Goal: Navigation & Orientation: Find specific page/section

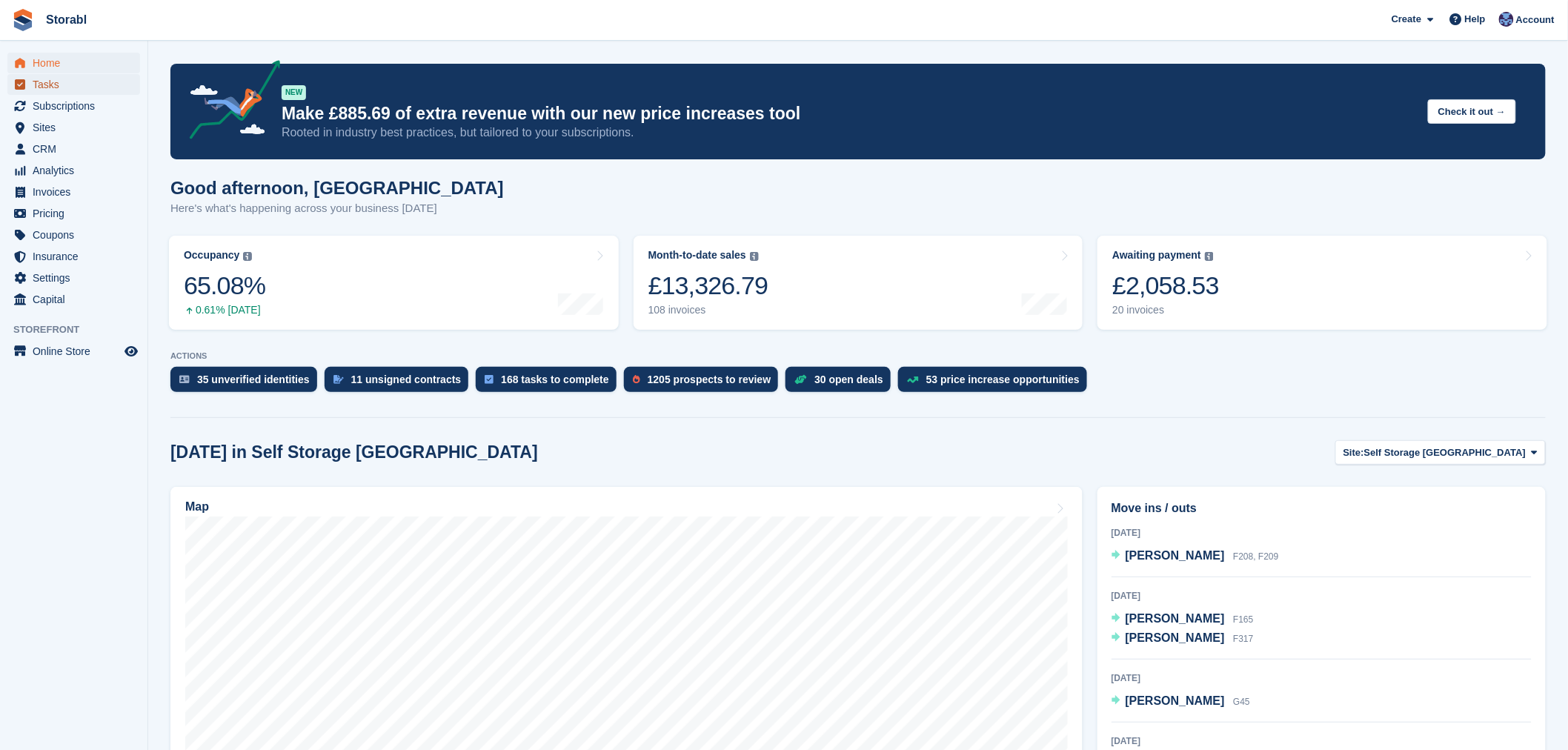
click at [62, 78] on span "Tasks" at bounding box center [77, 84] width 89 height 20
